Goal: Book appointment/travel/reservation

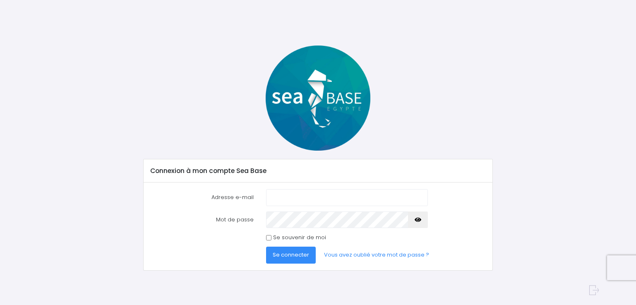
type input "emma-schmitt@hotmail.fr"
click at [292, 254] on span "Se connecter" at bounding box center [291, 255] width 36 height 8
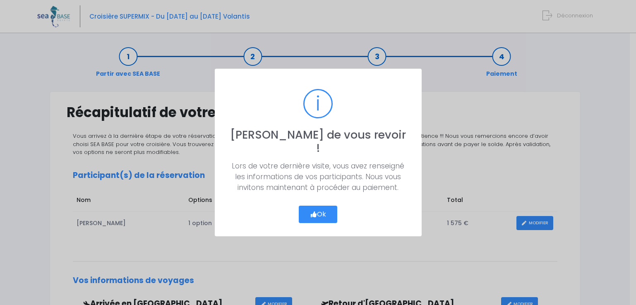
click at [321, 208] on button "Ok" at bounding box center [318, 214] width 39 height 17
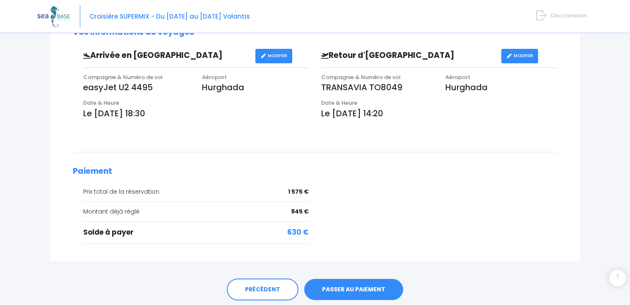
scroll to position [277, 0]
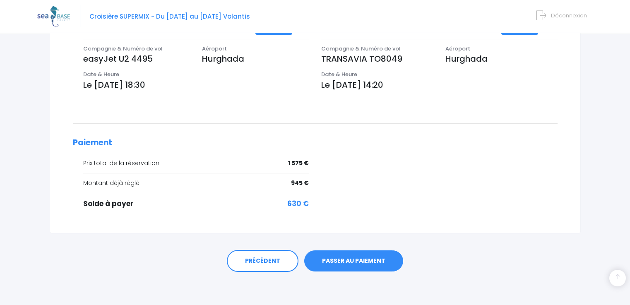
click at [360, 260] on link "PASSER AU PAIEMENT" at bounding box center [353, 261] width 99 height 22
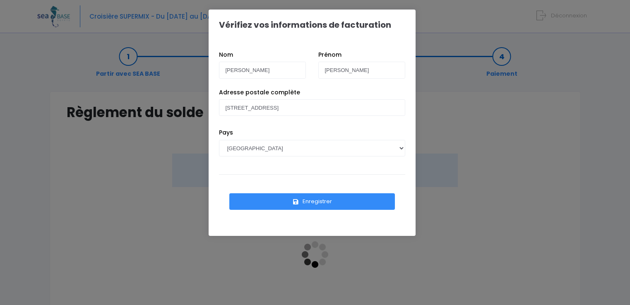
click at [324, 201] on button "Enregistrer" at bounding box center [312, 201] width 166 height 17
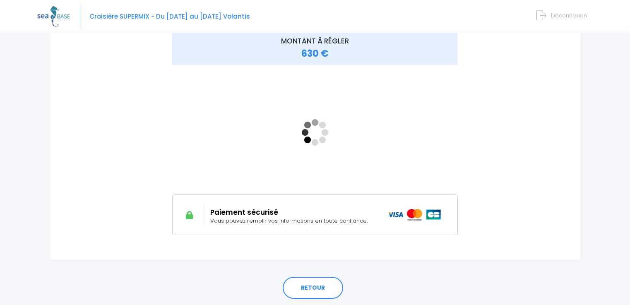
scroll to position [124, 0]
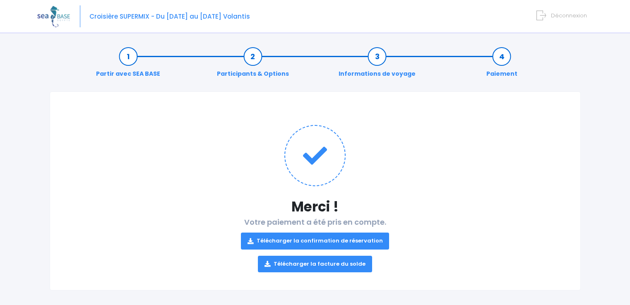
click at [303, 243] on link "Télécharger la confirmation de réservation" at bounding box center [315, 241] width 149 height 17
click at [290, 262] on link "Télécharger la facture du solde" at bounding box center [315, 264] width 114 height 17
click at [50, 10] on img at bounding box center [53, 16] width 33 height 21
